Goal: Transaction & Acquisition: Purchase product/service

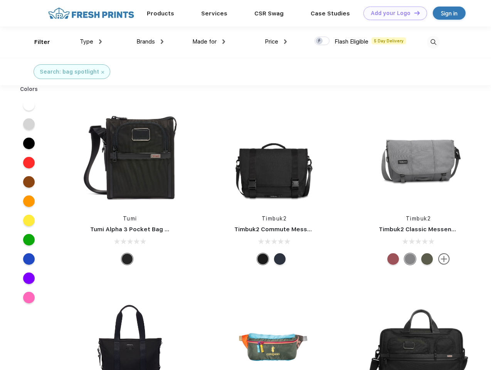
click at [392, 13] on link "Add your Logo Design Tool" at bounding box center [395, 13] width 64 height 13
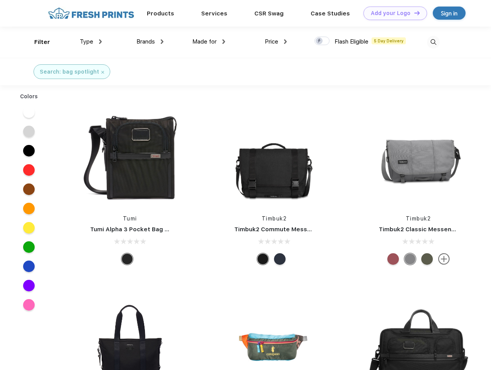
click at [0, 0] on div "Design Tool" at bounding box center [0, 0] width 0 height 0
click at [414, 13] on link "Add your Logo Design Tool" at bounding box center [395, 13] width 64 height 13
click at [37, 42] on div "Filter" at bounding box center [42, 42] width 16 height 9
click at [91, 42] on span "Type" at bounding box center [86, 41] width 13 height 7
click at [150, 42] on span "Brands" at bounding box center [145, 41] width 18 height 7
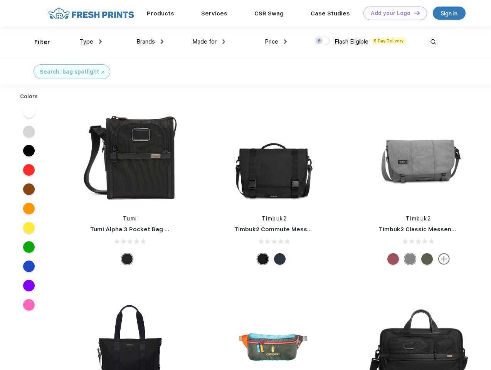
click at [209, 42] on span "Made for" at bounding box center [204, 41] width 24 height 7
click at [276, 42] on span "Price" at bounding box center [271, 41] width 13 height 7
click at [322, 41] on div at bounding box center [321, 41] width 15 height 8
click at [319, 41] on input "checkbox" at bounding box center [316, 38] width 5 height 5
click at [433, 42] on img at bounding box center [433, 42] width 13 height 13
